Goal: Entertainment & Leisure: Consume media (video, audio)

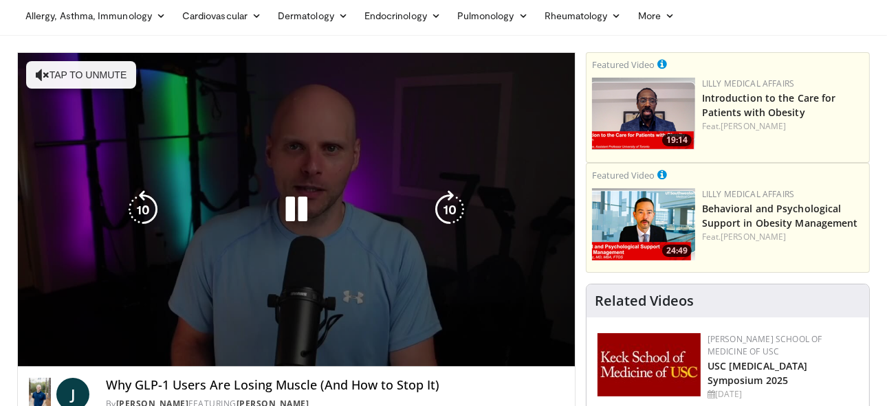
scroll to position [68, 0]
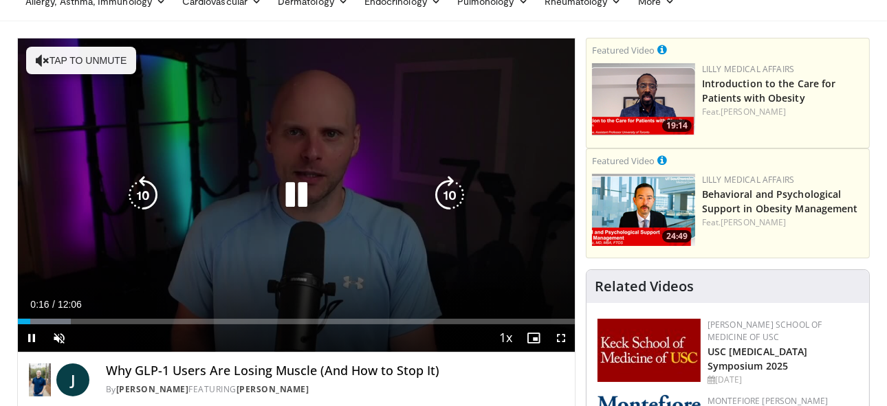
click at [120, 59] on button "Tap to unmute" at bounding box center [81, 61] width 110 height 28
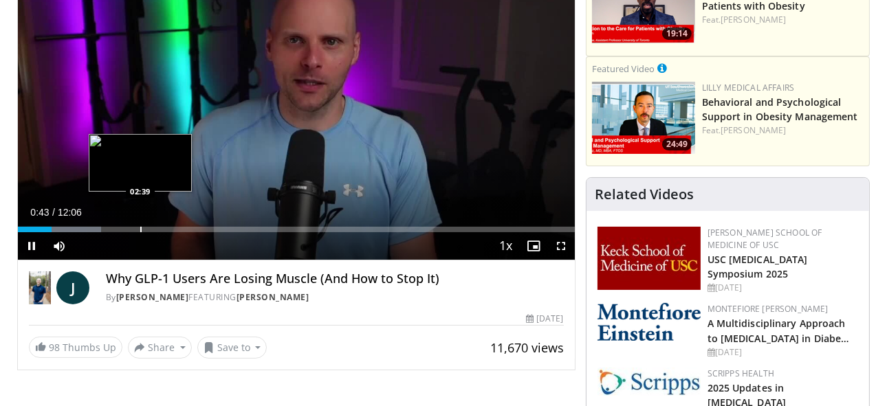
scroll to position [183, 0]
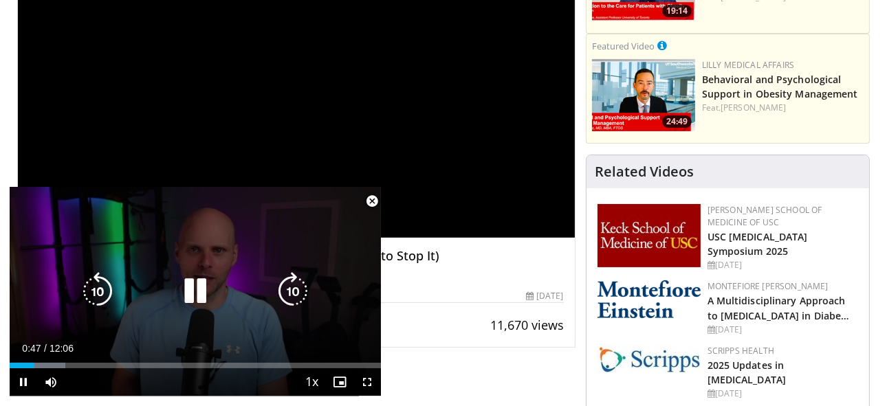
click at [370, 204] on span "Video Player" at bounding box center [372, 202] width 28 height 28
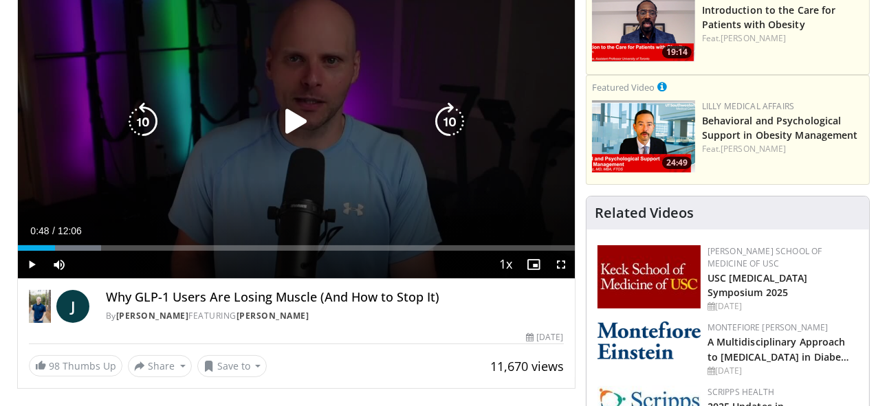
scroll to position [138, 0]
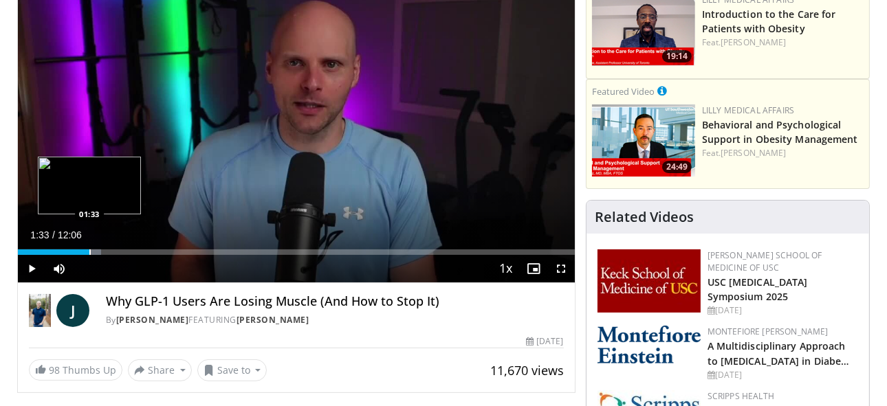
click at [89, 250] on div "Progress Bar" at bounding box center [89, 253] width 1 height 6
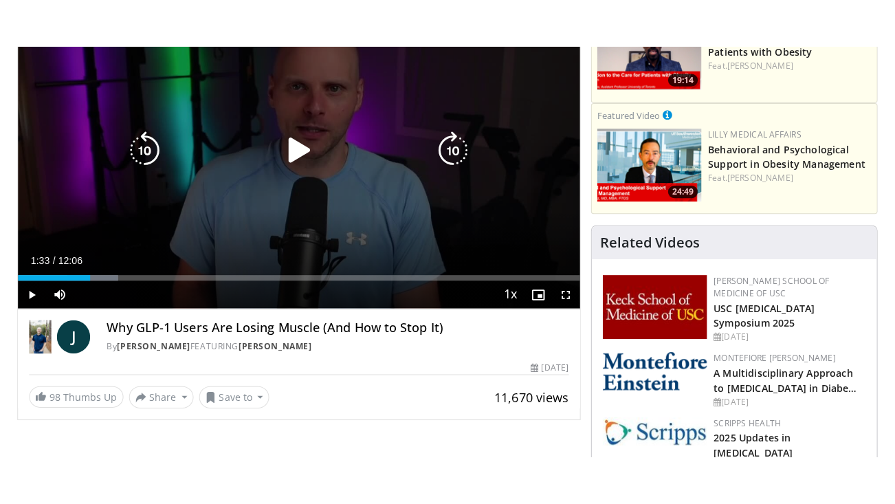
scroll to position [160, 0]
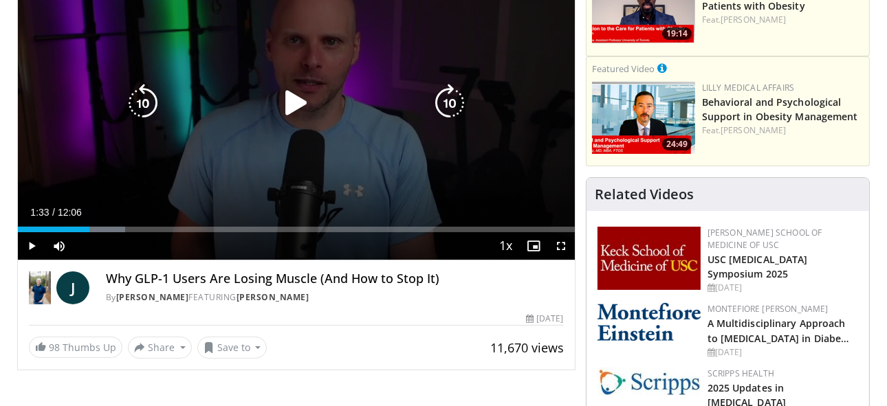
click at [299, 103] on icon "Video Player" at bounding box center [296, 103] width 39 height 39
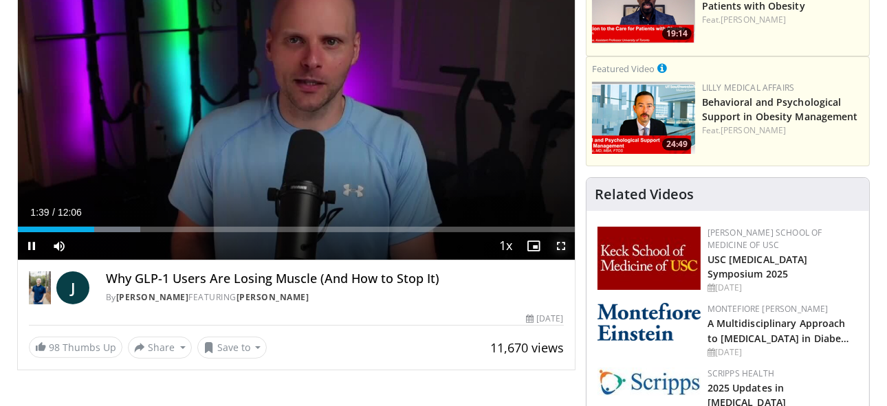
click at [563, 242] on span "Video Player" at bounding box center [561, 246] width 28 height 28
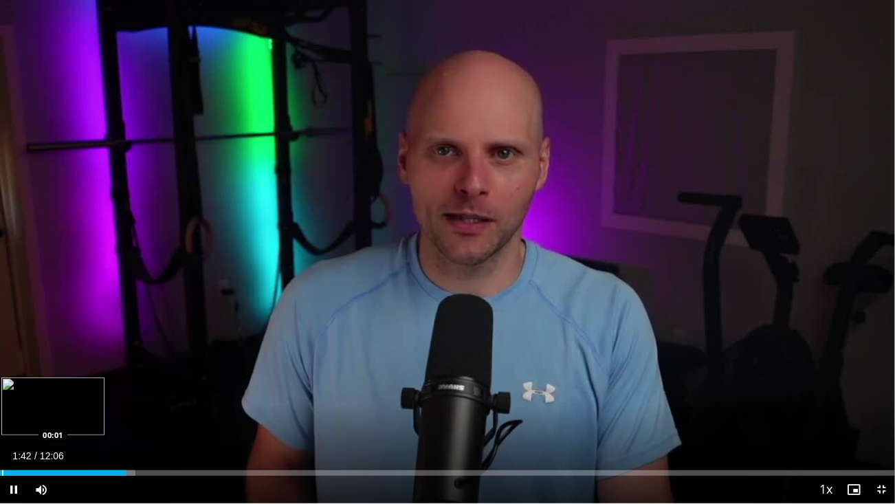
click at [2, 406] on div "Progress Bar" at bounding box center [2, 473] width 1 height 6
